Goal: Information Seeking & Learning: Learn about a topic

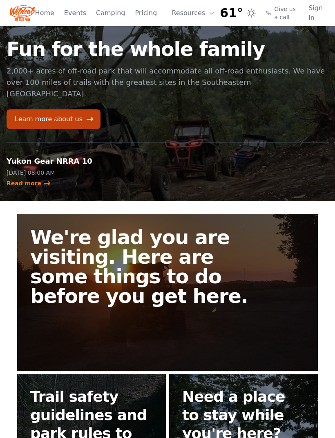
click at [139, 18] on link "Pricing" at bounding box center [146, 13] width 22 height 10
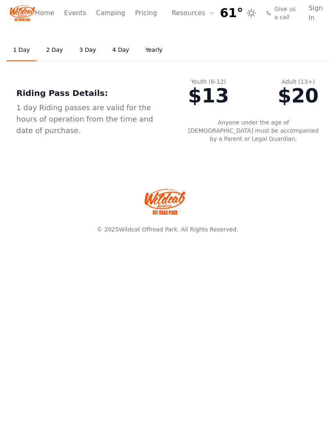
click at [49, 17] on link "Home" at bounding box center [44, 13] width 19 height 10
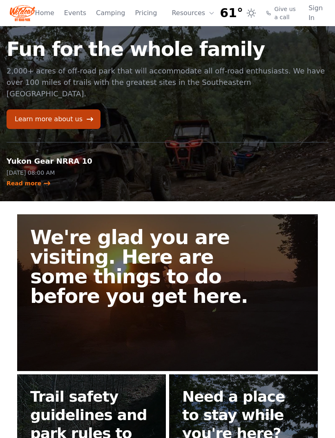
click at [71, 111] on link "Learn more about us" at bounding box center [54, 119] width 94 height 20
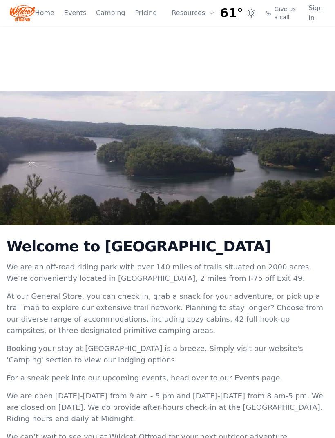
click at [42, 16] on link "Home" at bounding box center [44, 13] width 19 height 10
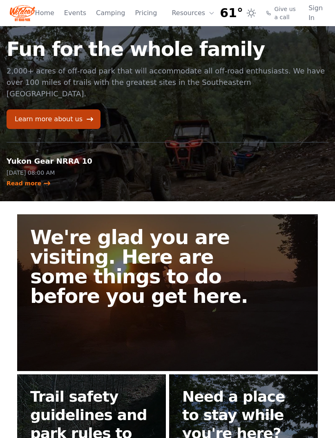
click at [73, 109] on link "Learn more about us" at bounding box center [54, 119] width 94 height 20
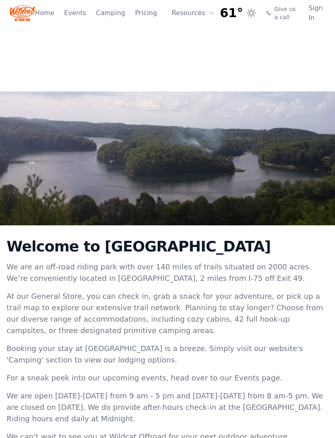
click at [42, 15] on link "Home" at bounding box center [44, 13] width 19 height 10
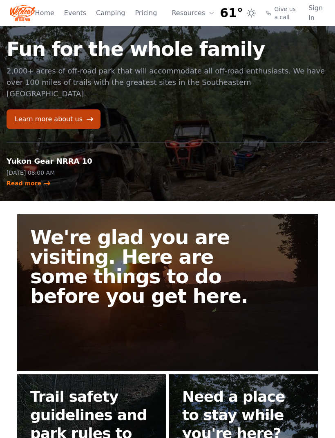
click at [196, 13] on button "Resources" at bounding box center [193, 13] width 53 height 16
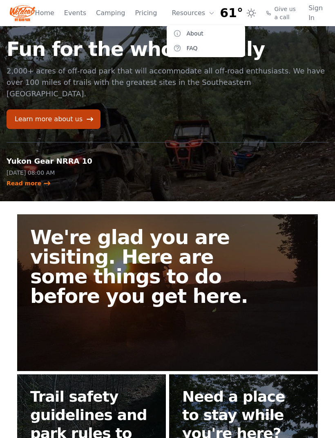
click at [147, 16] on link "Pricing" at bounding box center [146, 13] width 22 height 10
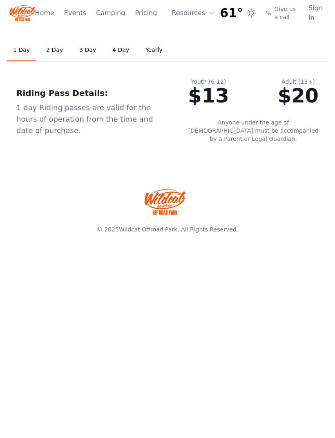
click at [174, 193] on img at bounding box center [164, 202] width 41 height 26
